Goal: Check status: Check status

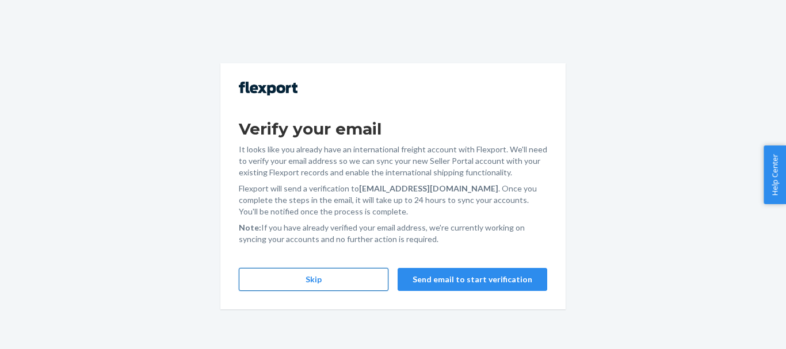
click at [356, 287] on button "Skip" at bounding box center [314, 279] width 150 height 23
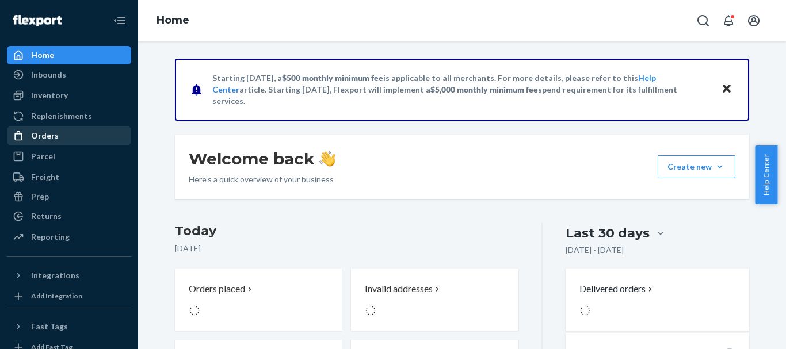
click at [54, 137] on div "Orders" at bounding box center [45, 136] width 28 height 12
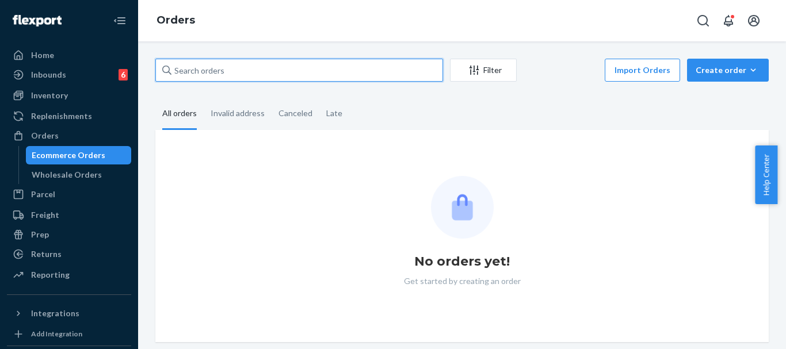
click at [239, 70] on input "text" at bounding box center [299, 70] width 288 height 23
paste input "US-8886644"
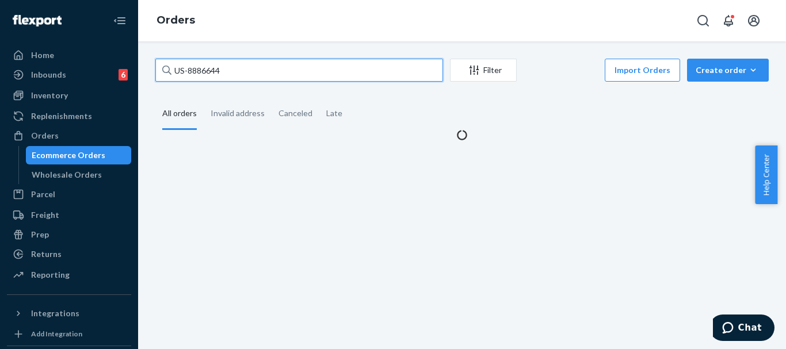
type input "US-8886644"
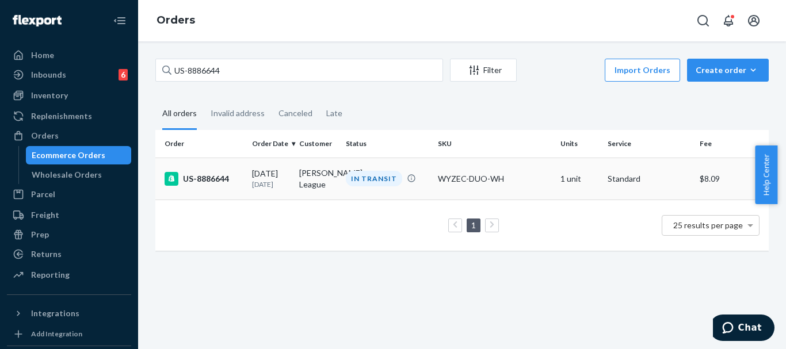
click at [223, 178] on div "US-8886644" at bounding box center [204, 179] width 78 height 14
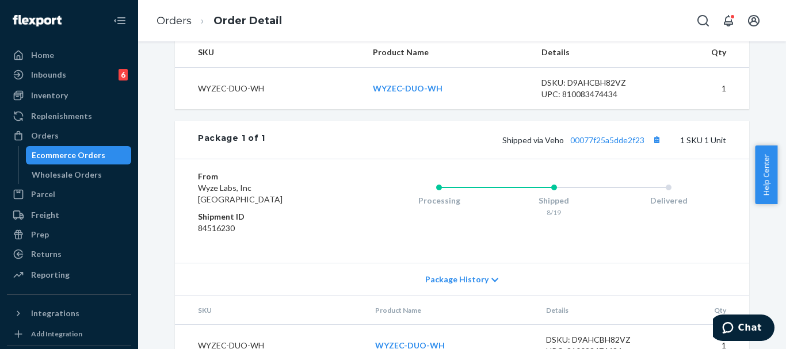
scroll to position [403, 0]
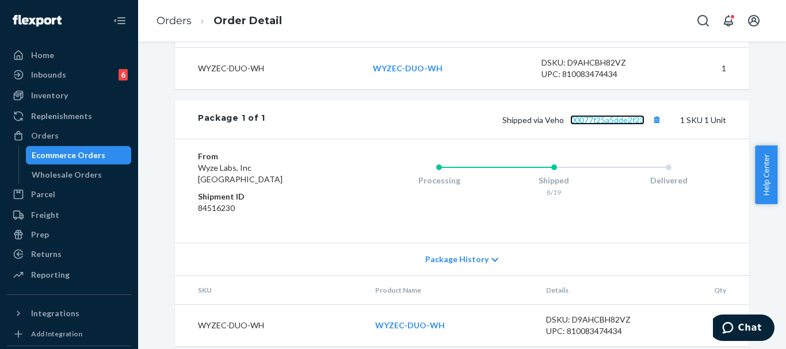
click at [599, 125] on link "00077f25a5dde2f23" at bounding box center [607, 120] width 74 height 10
